Goal: Navigation & Orientation: Understand site structure

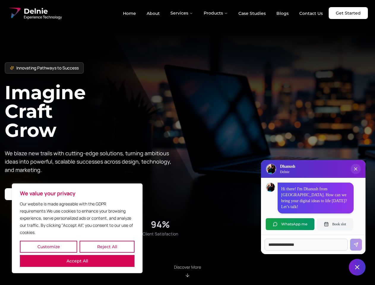
click at [48, 247] on button "Customize" at bounding box center [48, 247] width 57 height 12
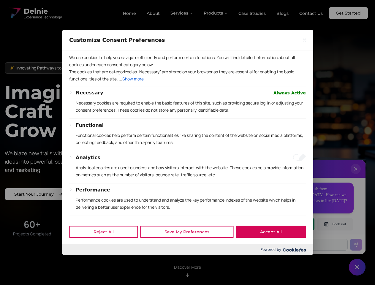
click at [187, 143] on p "Functional cookies help perform certain functionalities like sharing the conten…" at bounding box center [191, 139] width 230 height 14
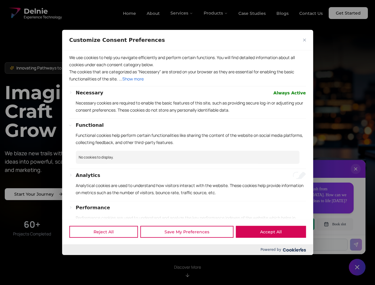
click at [182, 13] on div at bounding box center [187, 142] width 375 height 285
click at [216, 13] on div at bounding box center [187, 142] width 375 height 285
click at [356, 175] on div at bounding box center [187, 142] width 375 height 285
click at [290, 224] on div "Reject All Save My Preferences Accept All" at bounding box center [187, 231] width 251 height 25
click at [335, 224] on div at bounding box center [187, 142] width 375 height 285
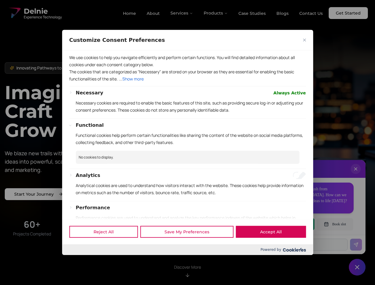
click at [357, 267] on div at bounding box center [187, 142] width 375 height 285
